Goal: Task Accomplishment & Management: Use online tool/utility

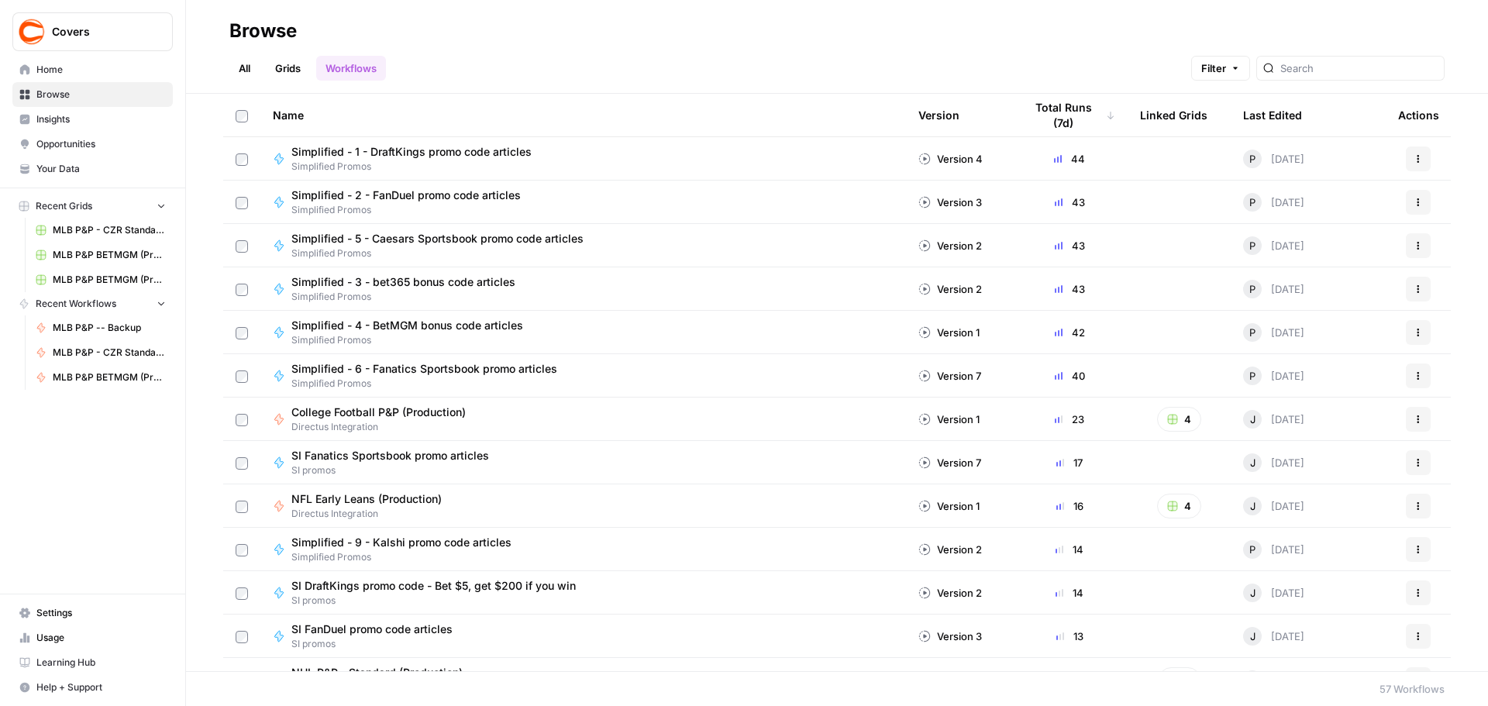
click at [115, 352] on span "MLB P&P - CZR Standard (Production)" at bounding box center [109, 353] width 113 height 14
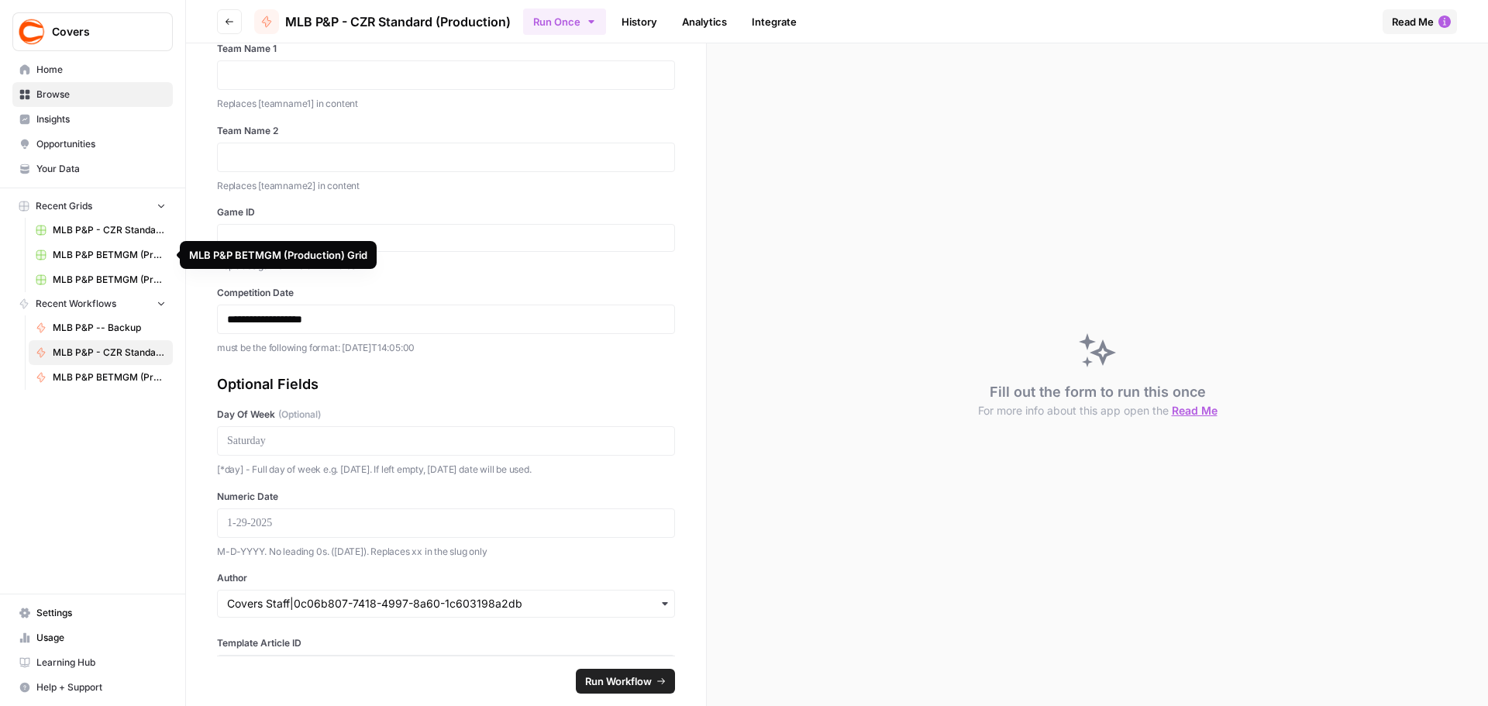
scroll to position [134, 0]
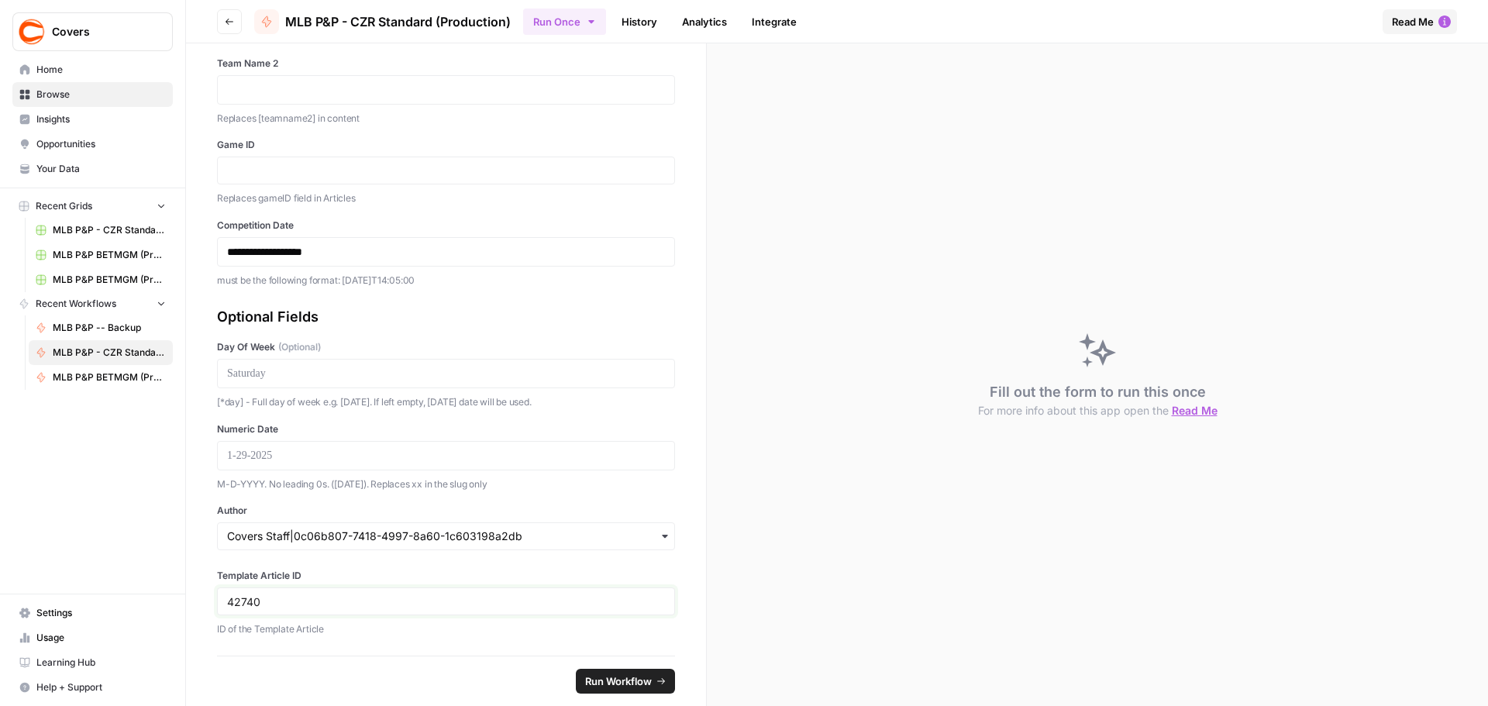
click at [250, 601] on input "42740" at bounding box center [446, 601] width 438 height 14
click at [86, 229] on span "MLB P&P - CZR Standard (Production) Grid" at bounding box center [109, 230] width 113 height 14
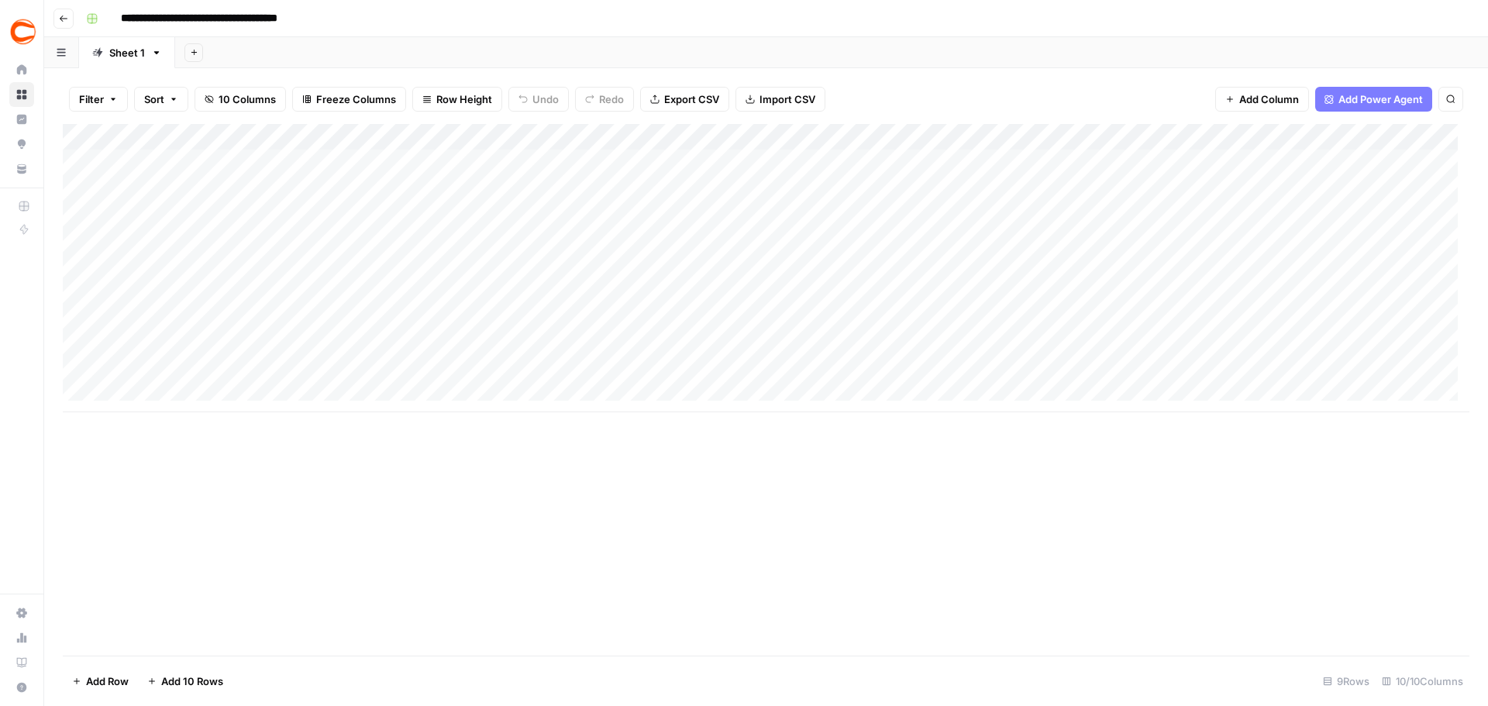
click at [1163, 164] on div "Add Column" at bounding box center [766, 268] width 1407 height 288
click at [150, 210] on div "Add Column" at bounding box center [766, 268] width 1407 height 288
click at [74, 212] on div "Add Column" at bounding box center [766, 268] width 1407 height 288
click at [125, 678] on span "Delete 1 Row" at bounding box center [103, 682] width 62 height 16
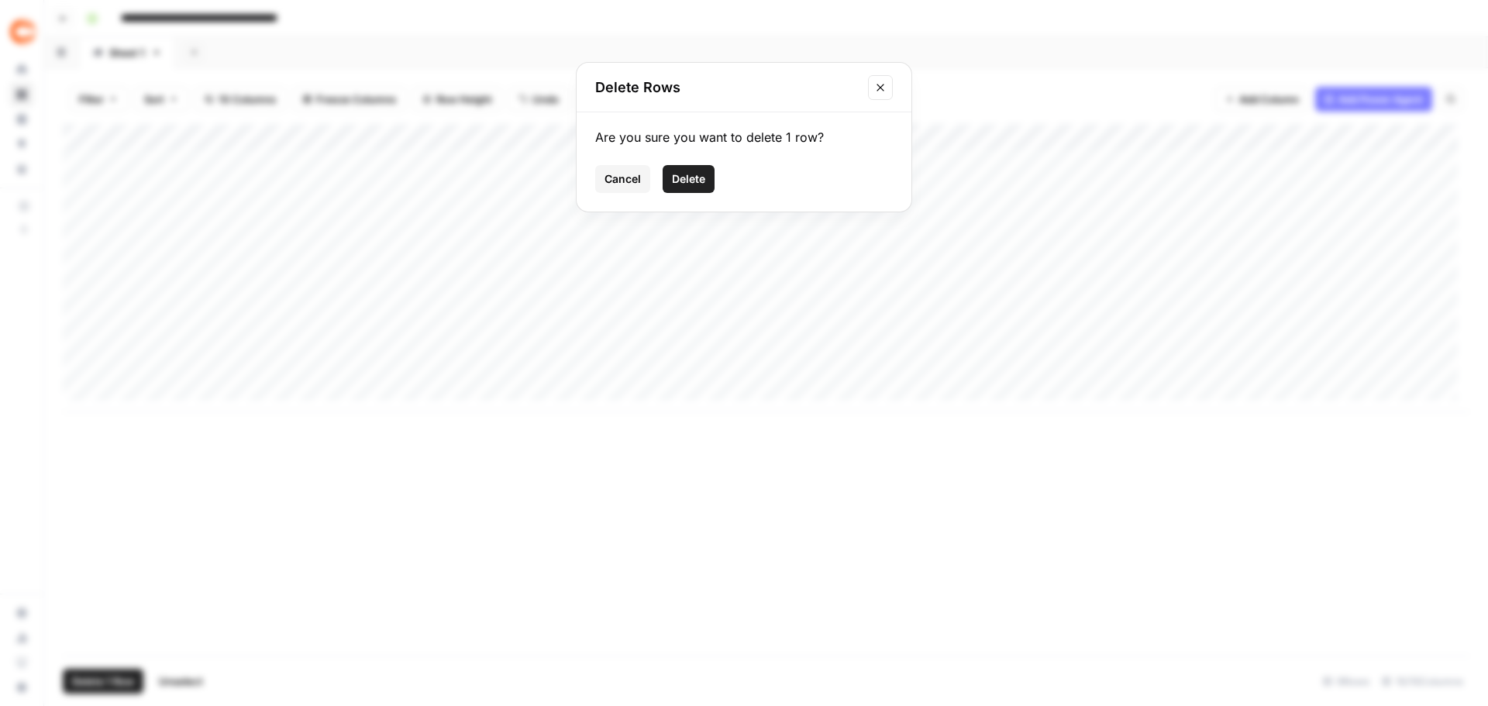
click at [690, 170] on button "Delete" at bounding box center [689, 179] width 52 height 28
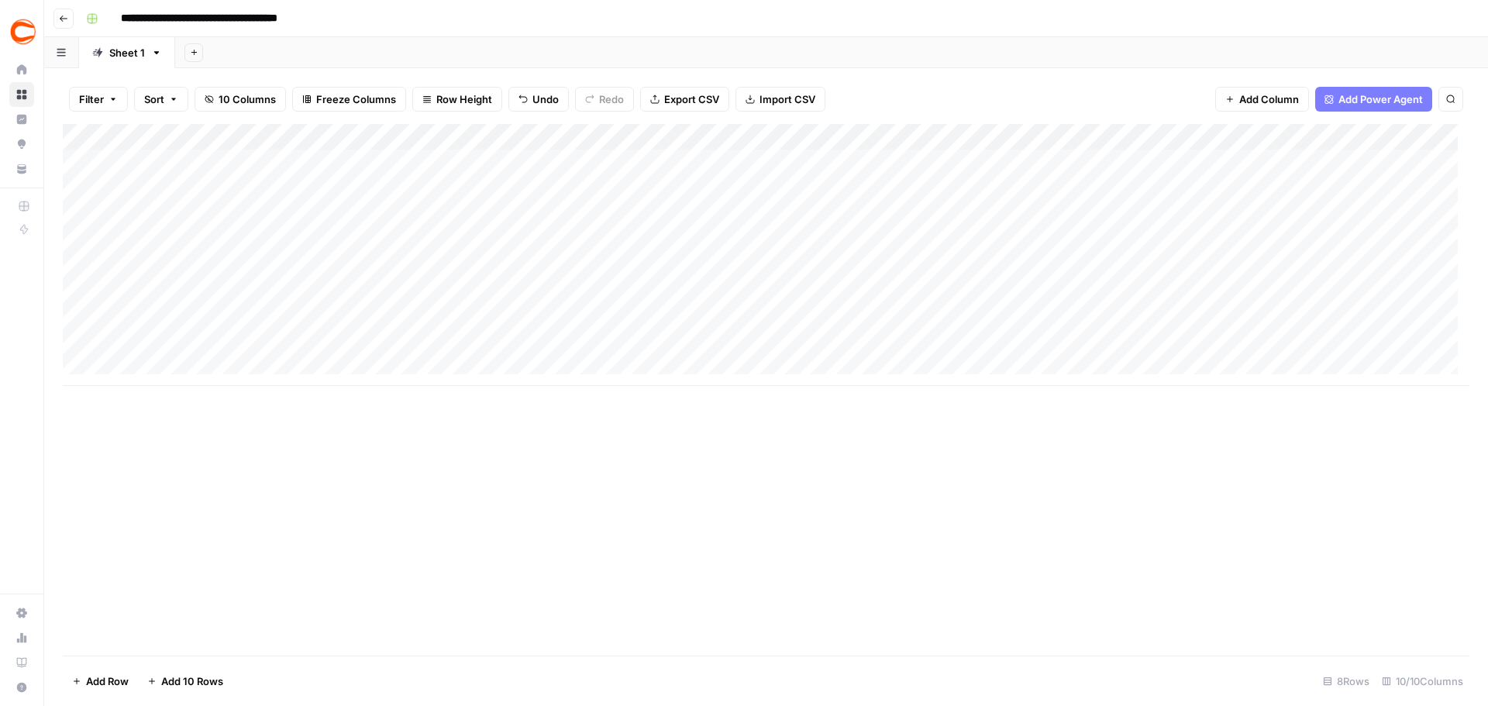
drag, startPoint x: 147, startPoint y: 155, endPoint x: 461, endPoint y: 189, distance: 315.8
click at [461, 189] on div "Add Column" at bounding box center [766, 255] width 1407 height 262
click at [738, 160] on div "Add Column" at bounding box center [766, 255] width 1407 height 262
click at [188, 156] on div "Add Column" at bounding box center [766, 255] width 1407 height 262
type textarea "********"
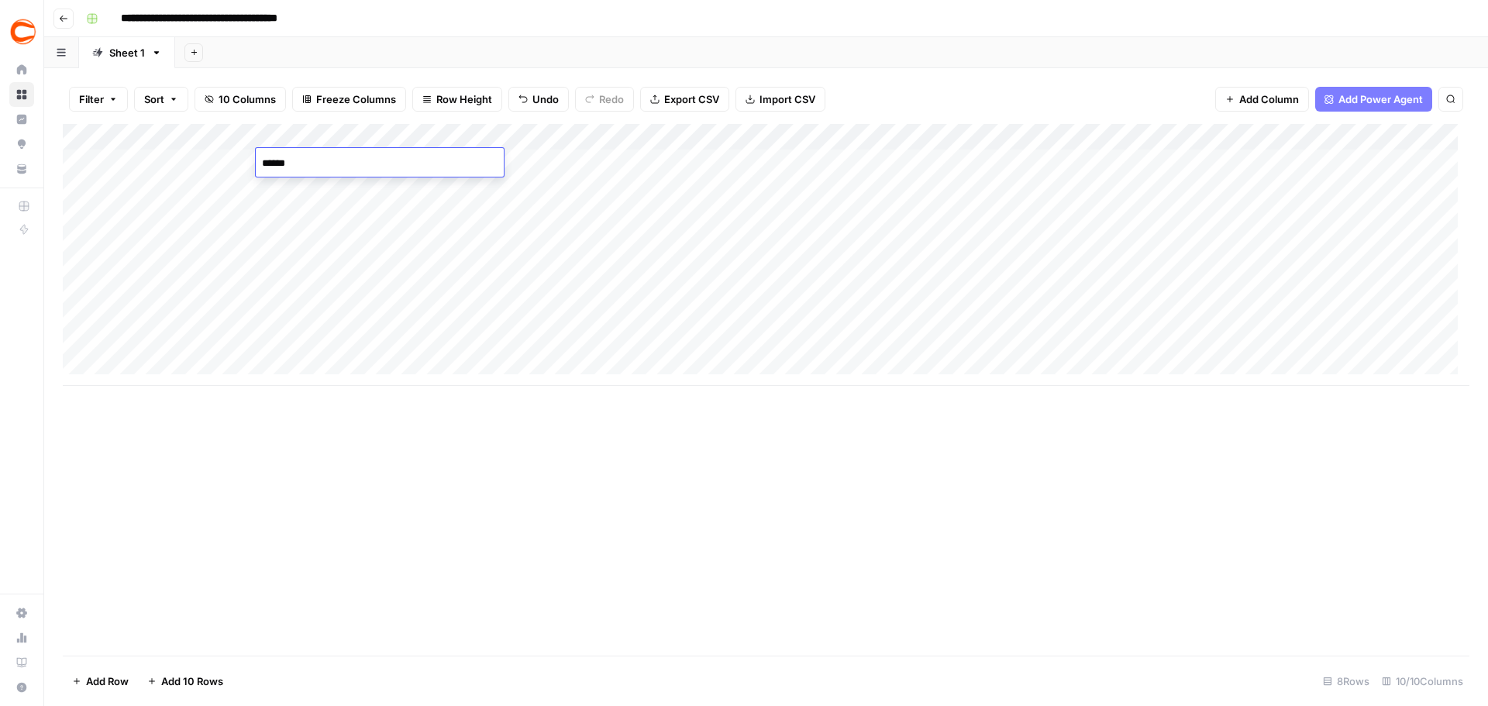
type textarea "*******"
type textarea "****"
click at [1129, 164] on div "Add Column" at bounding box center [766, 255] width 1407 height 262
click at [466, 154] on div "Add Column" at bounding box center [766, 255] width 1407 height 262
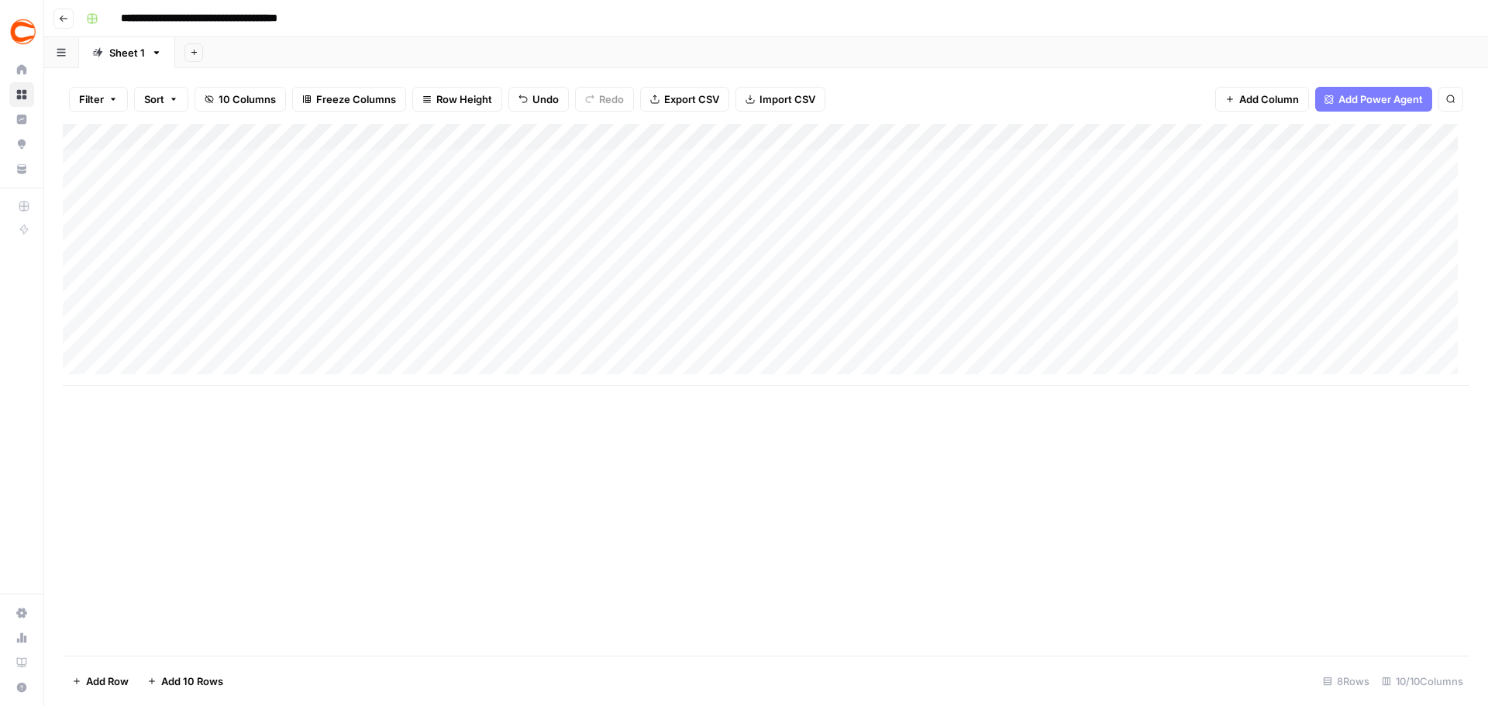
click at [429, 190] on div "Add Column" at bounding box center [766, 255] width 1407 height 262
click at [751, 160] on div "Add Column" at bounding box center [766, 255] width 1407 height 262
type textarea "********"
click at [866, 159] on div "Add Column" at bounding box center [766, 255] width 1407 height 262
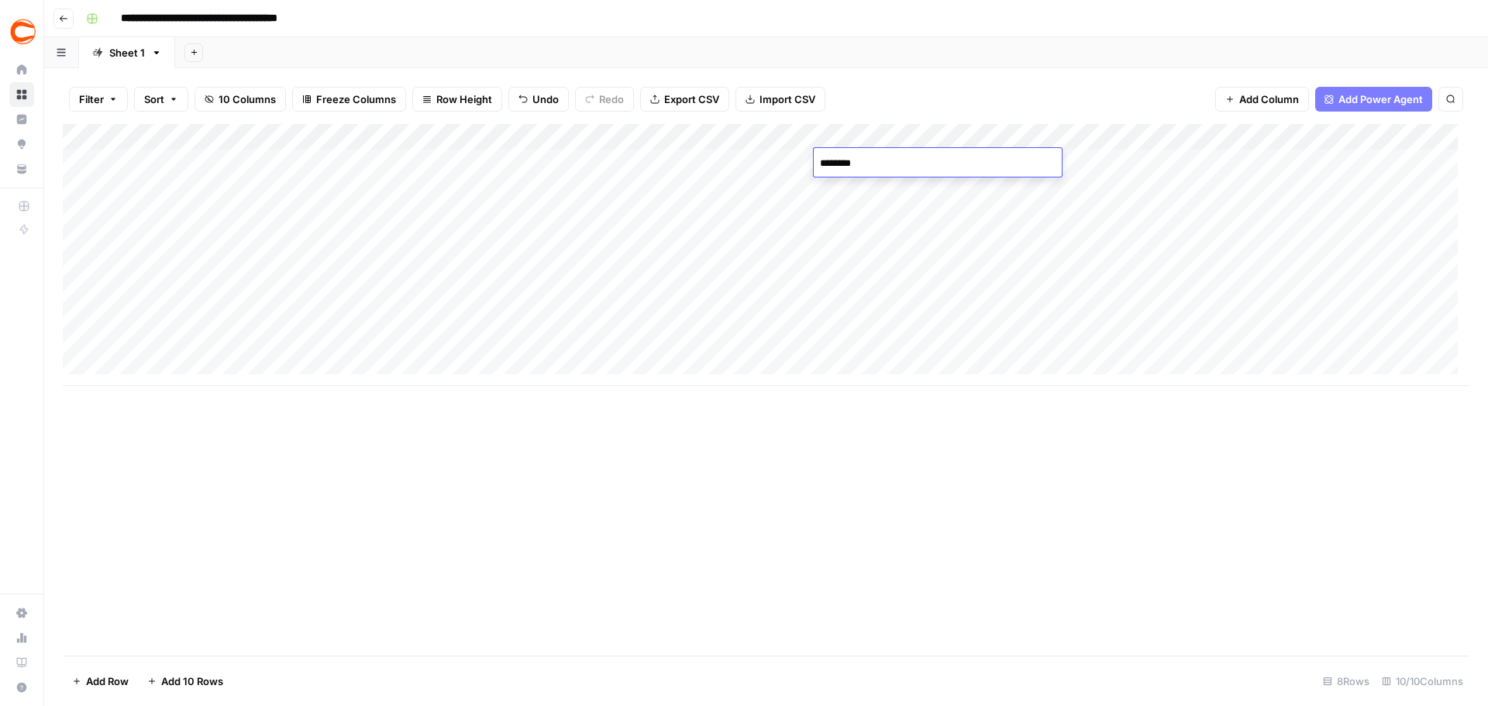
type textarea "*********"
type textarea "**********"
click at [985, 189] on div "Add Column" at bounding box center [766, 255] width 1407 height 262
type input "nei"
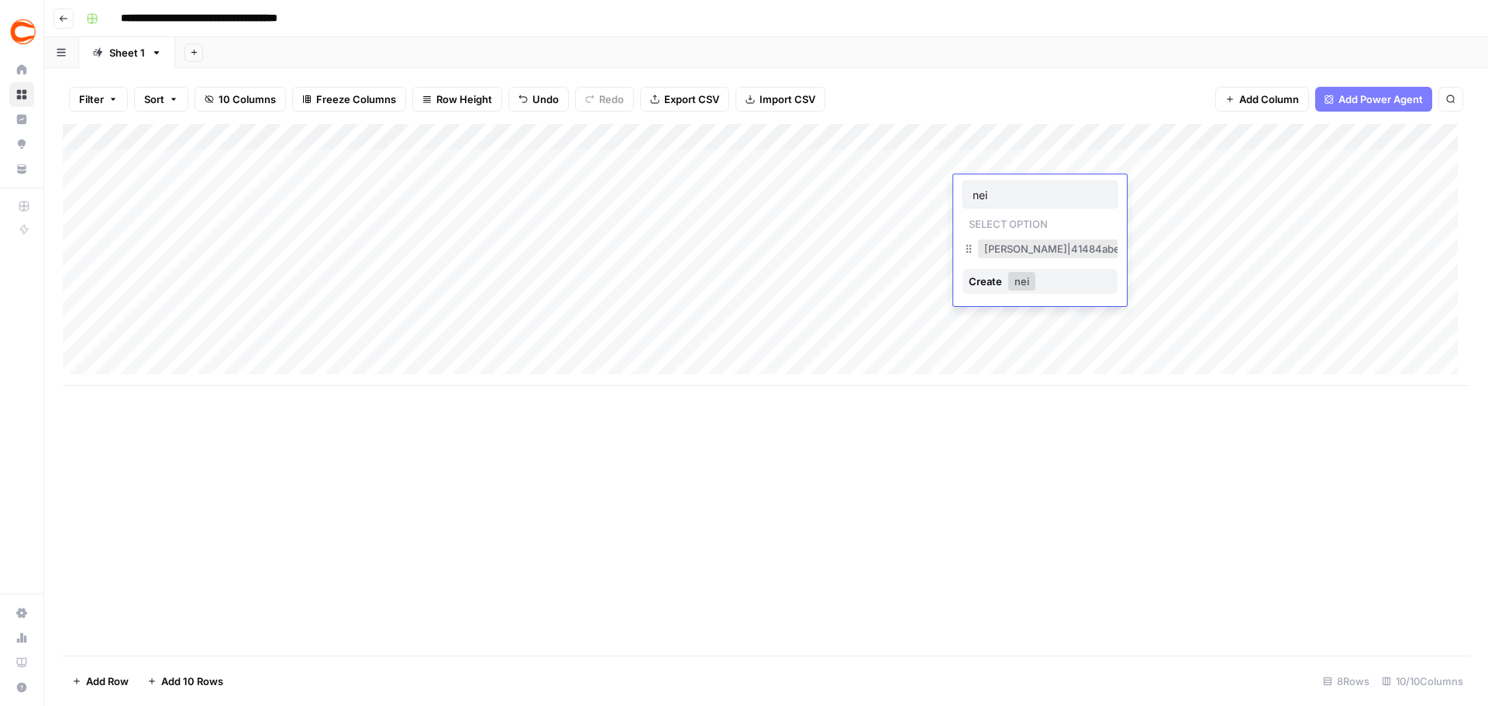
click at [998, 249] on button "[PERSON_NAME]|41484abe-b1de-4f6f-a2da-991ee7fdbc99" at bounding box center [1129, 248] width 302 height 19
click at [1015, 160] on div "Add Column" at bounding box center [766, 255] width 1407 height 262
type input "qui"
click at [1001, 246] on button "[PERSON_NAME]|dc33067e-8bdb-4375-95c6-a7cfa37939f4" at bounding box center [1131, 250] width 306 height 19
click at [1358, 136] on div "Add Column" at bounding box center [766, 255] width 1407 height 262
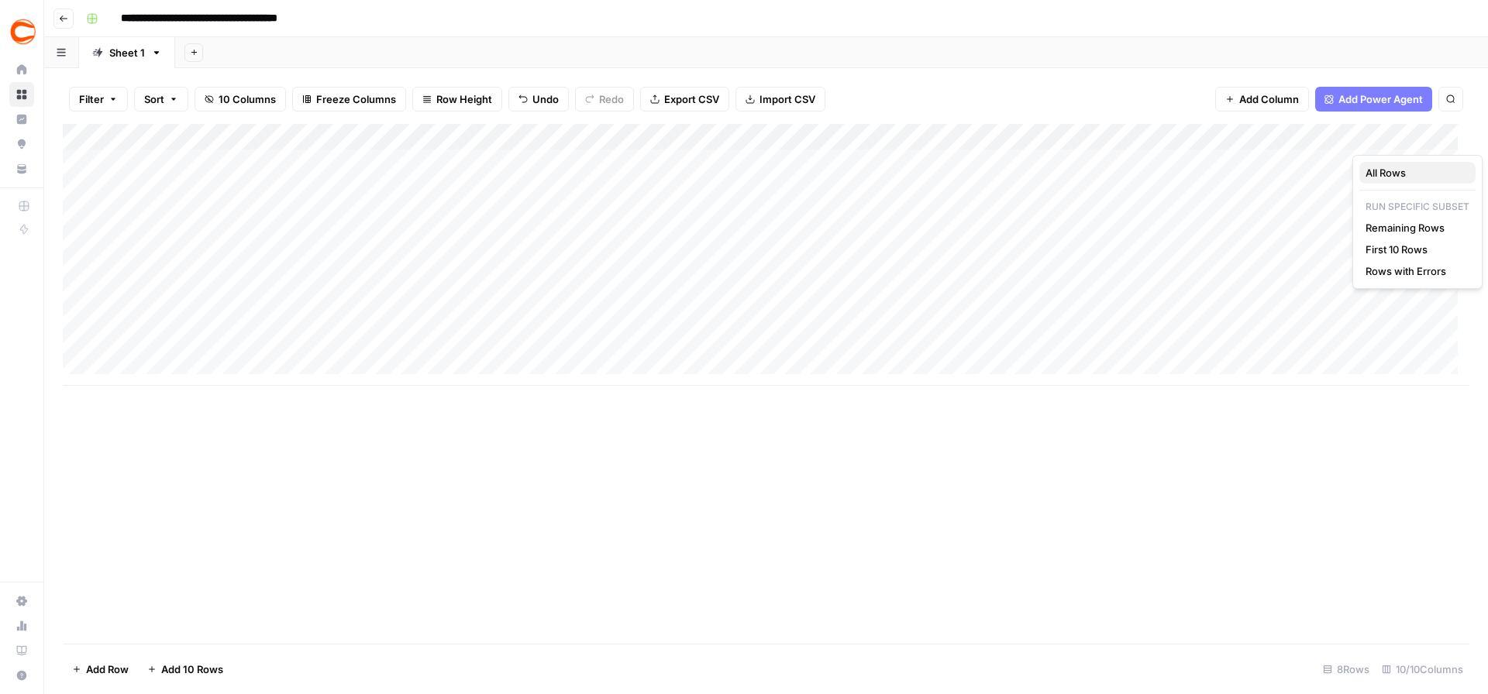
click at [1380, 176] on span "All Rows" at bounding box center [1415, 173] width 98 height 16
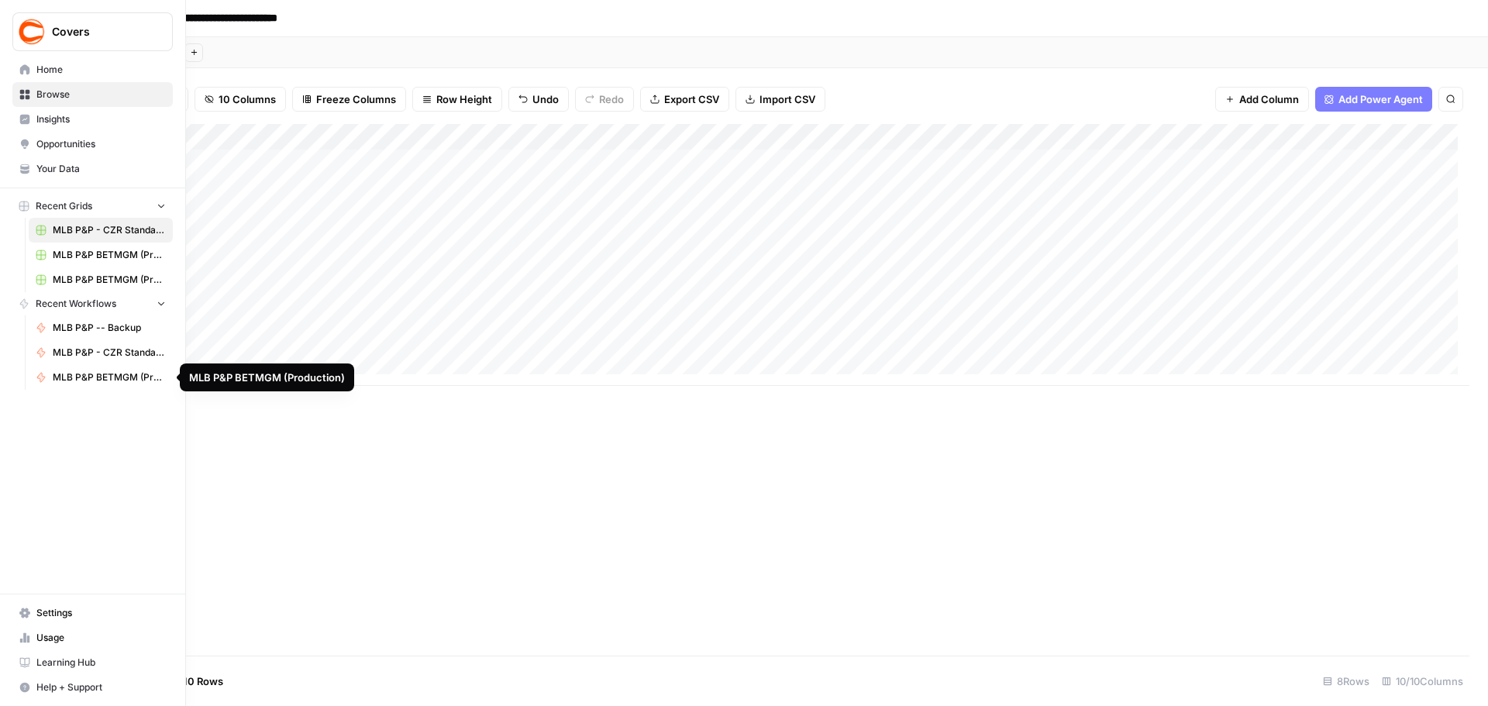
click at [91, 374] on span "MLB P&P BETMGM (Production)" at bounding box center [109, 377] width 113 height 14
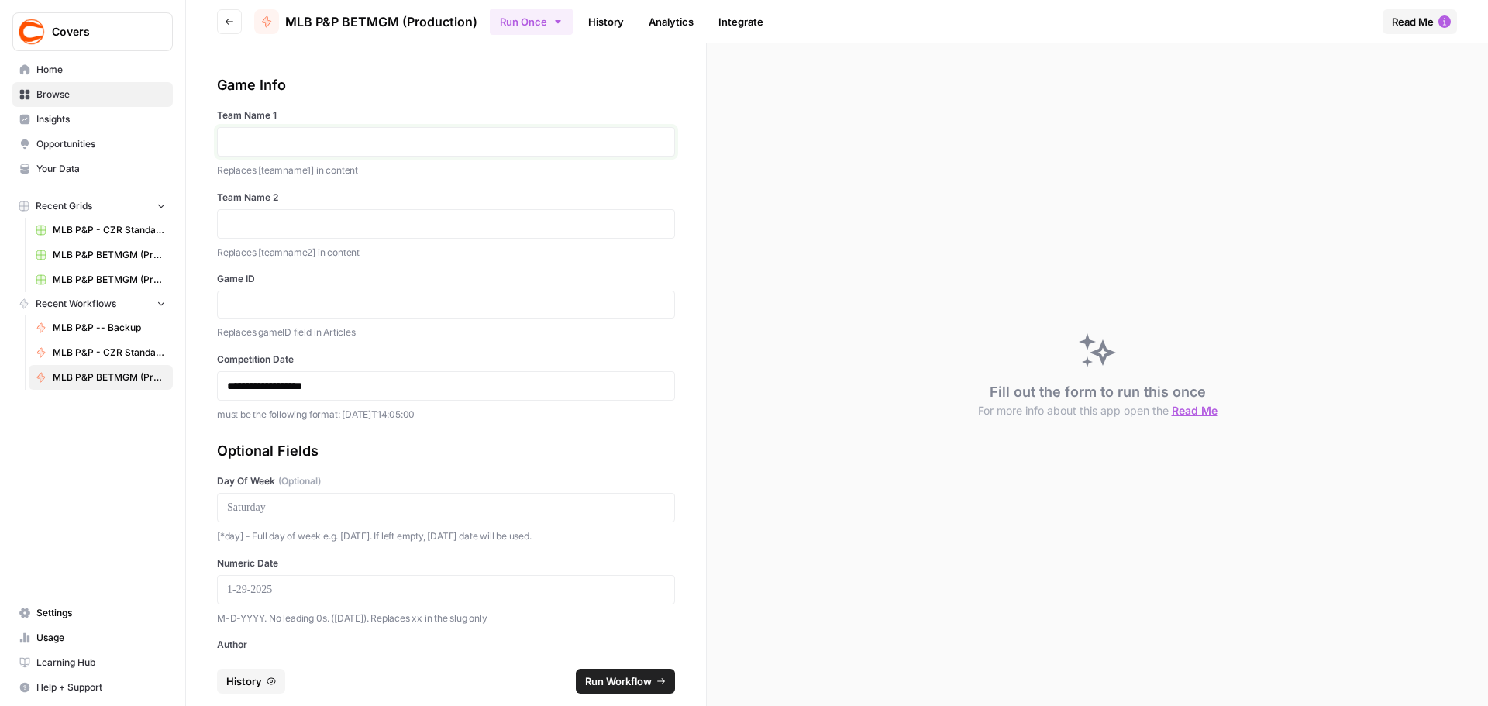
click at [287, 134] on p at bounding box center [446, 142] width 438 height 16
click at [390, 229] on p at bounding box center [446, 224] width 438 height 16
click at [362, 309] on input "Game ID" at bounding box center [446, 305] width 438 height 14
paste input "371658"
type input "371658"
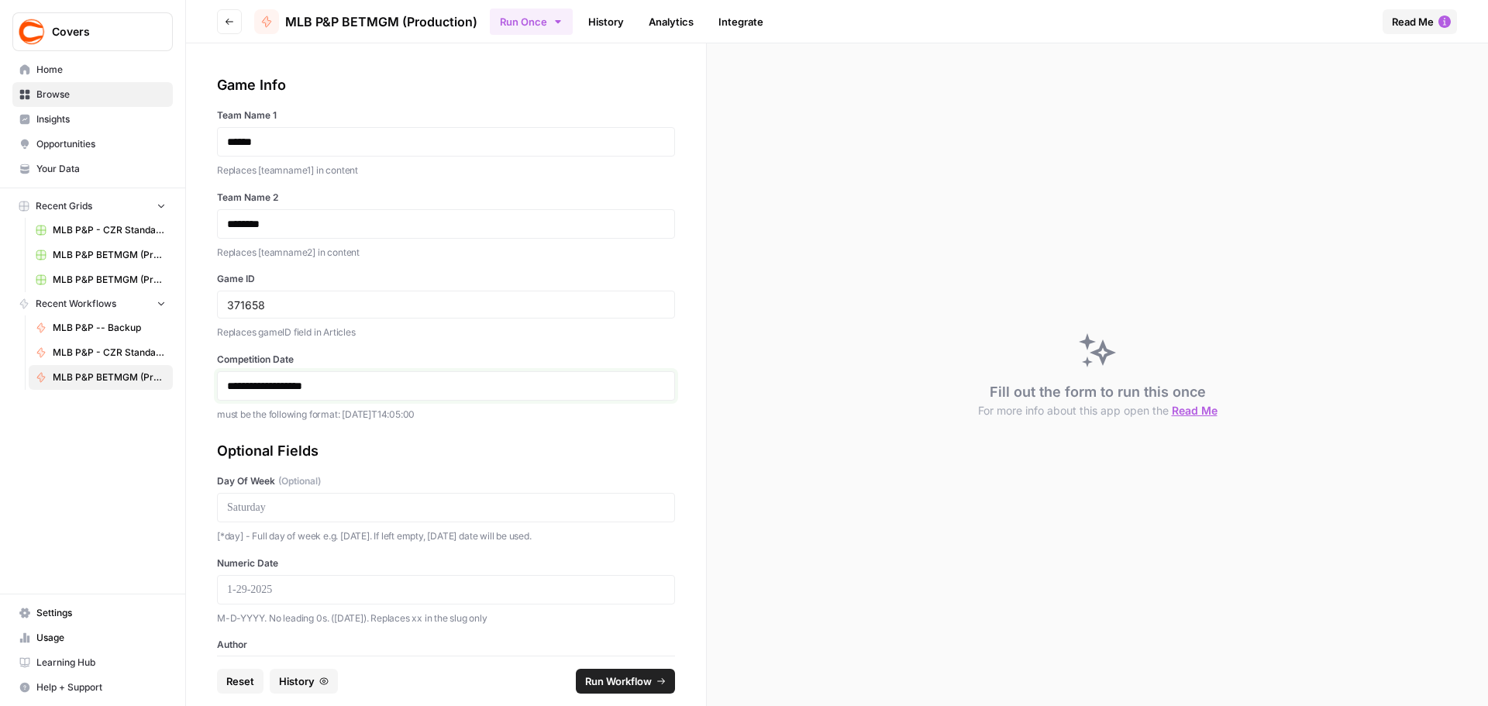
click at [356, 381] on p "**********" at bounding box center [440, 386] width 426 height 16
click at [272, 387] on p "**********" at bounding box center [440, 386] width 426 height 16
click at [381, 515] on p at bounding box center [446, 508] width 438 height 16
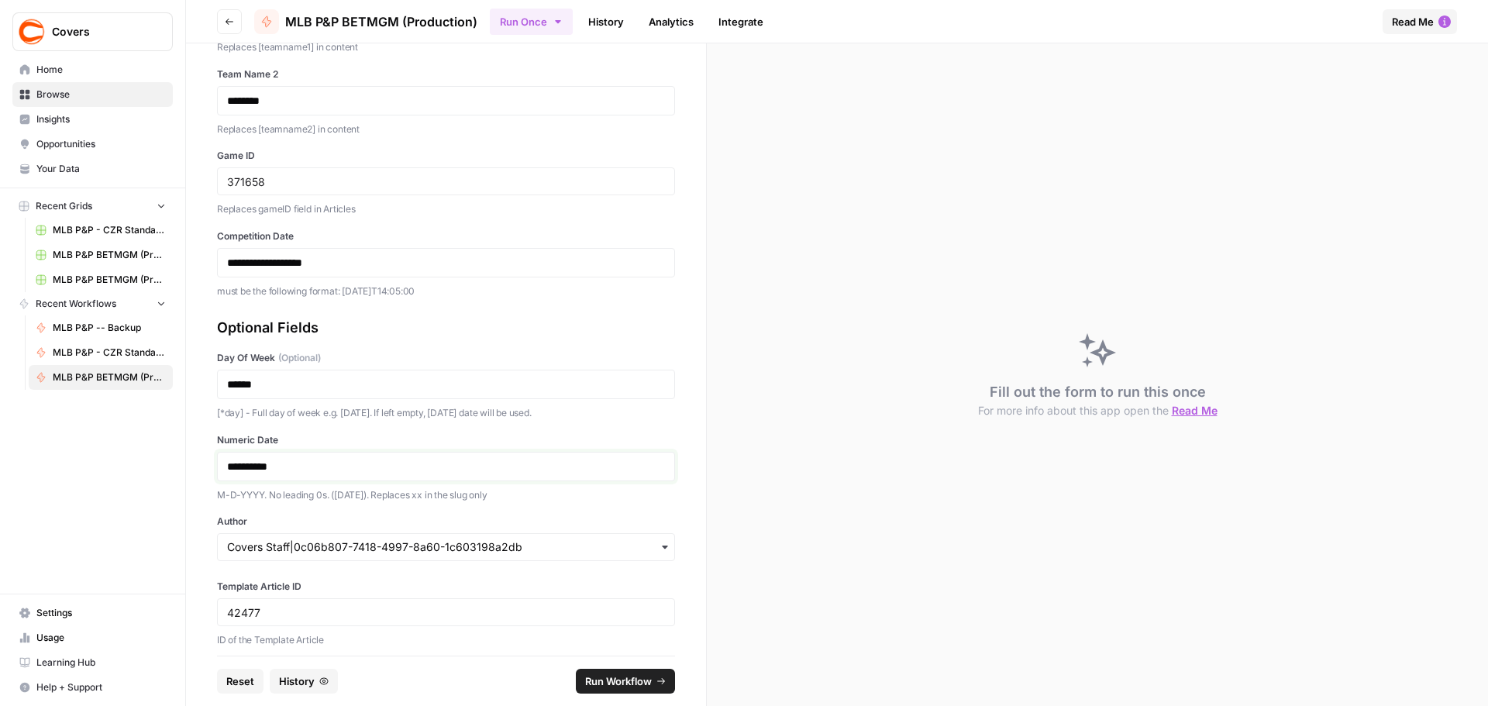
scroll to position [134, 0]
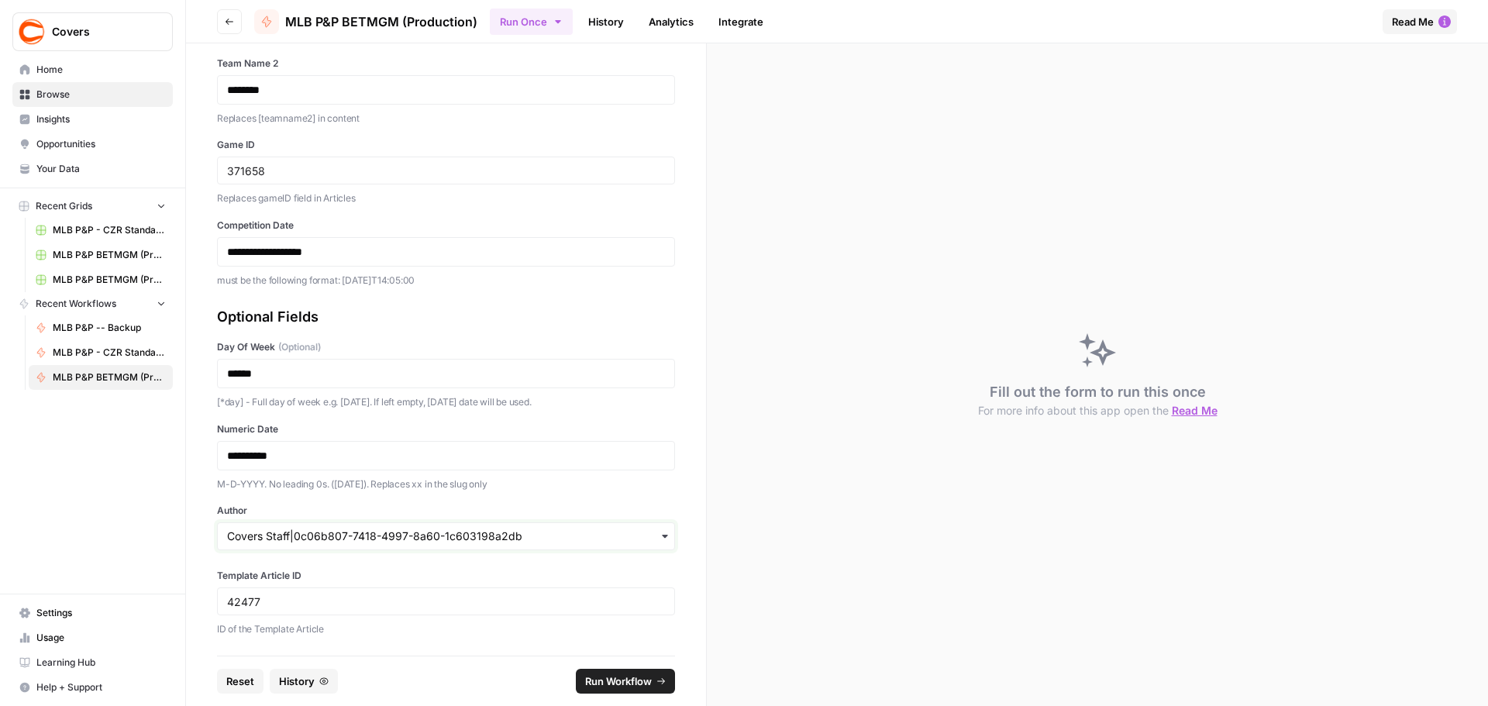
click at [302, 533] on input "Author" at bounding box center [446, 537] width 438 height 16
type input "[PERSON_NAME]"
click at [281, 499] on div "[PERSON_NAME]|8095b6bf-0fff-41b1-802a-2bbcaaafd23a" at bounding box center [440, 494] width 445 height 29
click at [652, 681] on button "Run Workflow" at bounding box center [625, 681] width 99 height 25
